Goal: Find specific page/section: Find specific page/section

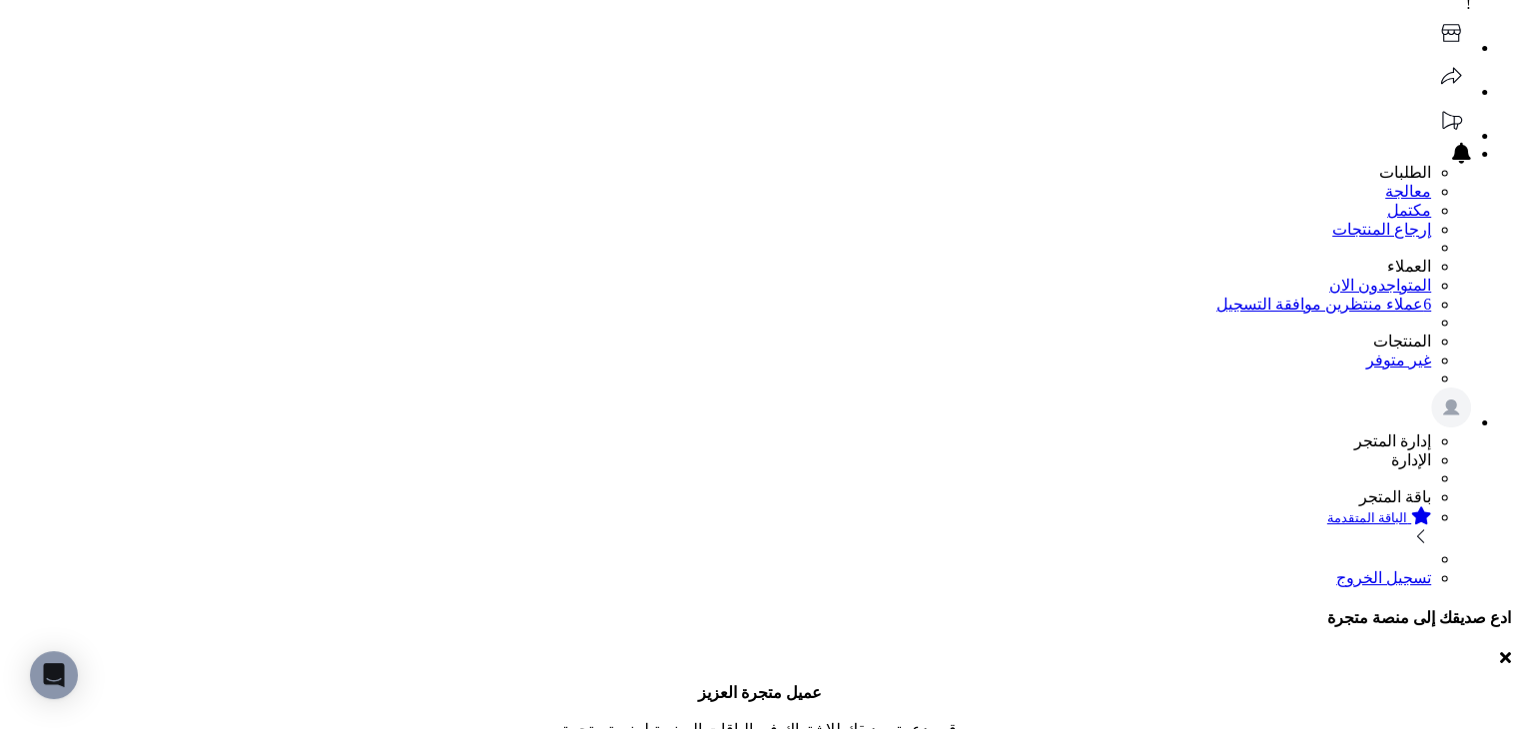
drag, startPoint x: 1402, startPoint y: 371, endPoint x: 1400, endPoint y: 396, distance: 25.0
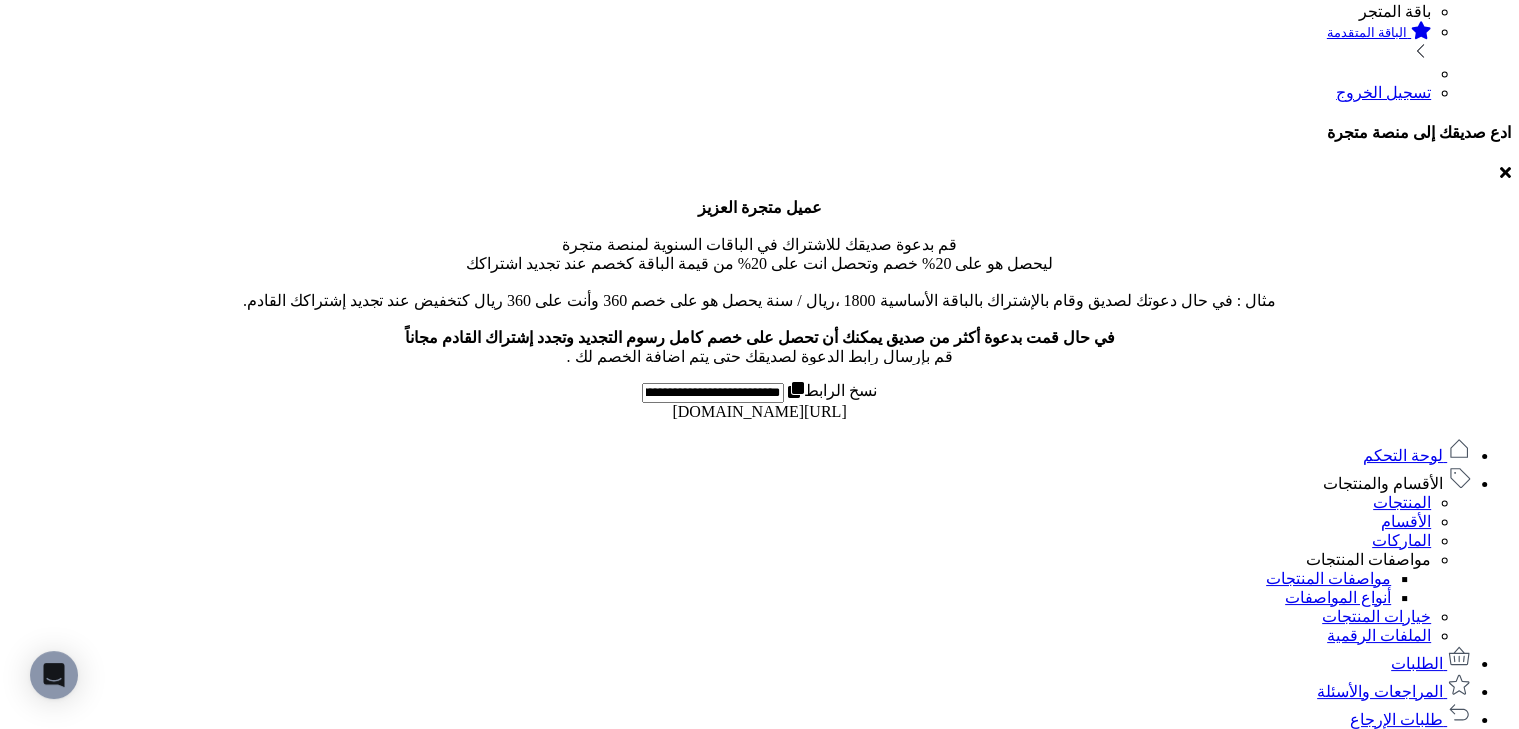
scroll to position [684, 0]
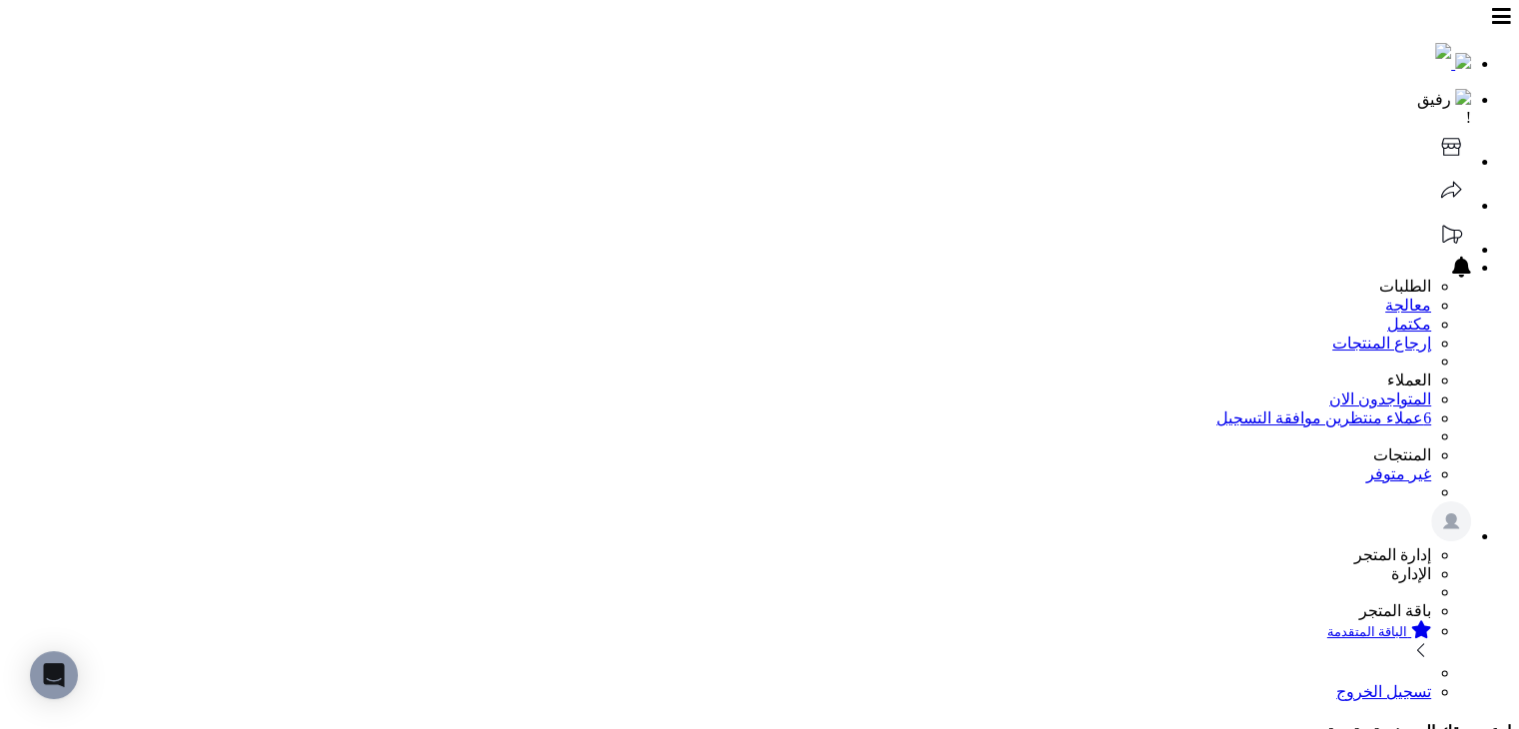
click at [1441, 138] on icon at bounding box center [1450, 147] width 19 height 18
